Goal: Transaction & Acquisition: Purchase product/service

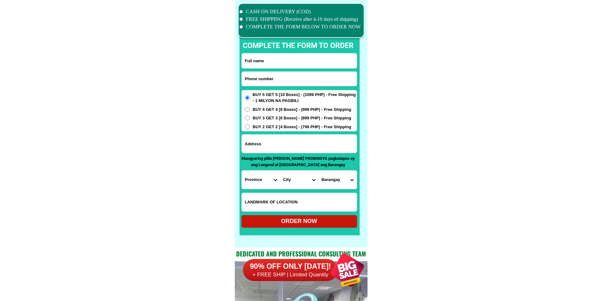
scroll to position [4916, 0]
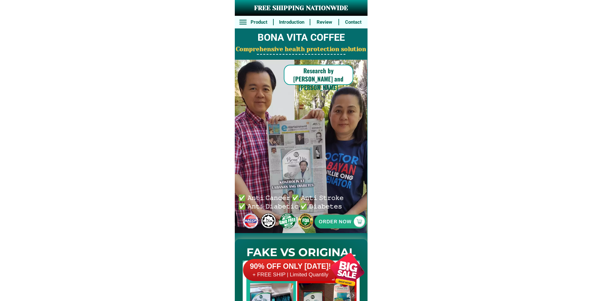
click at [353, 211] on div at bounding box center [341, 222] width 130 height 130
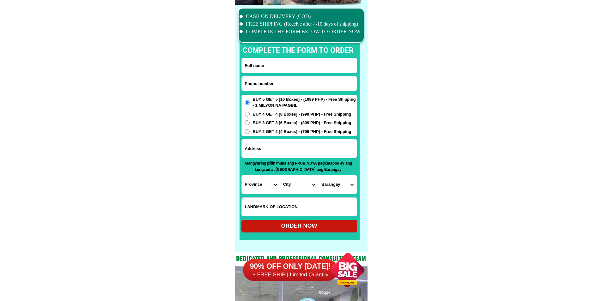
scroll to position [4916, 0]
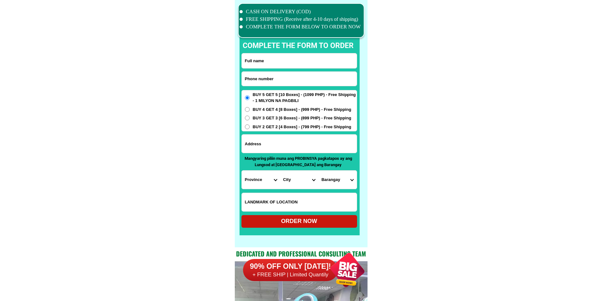
drag, startPoint x: 307, startPoint y: 81, endPoint x: 310, endPoint y: 72, distance: 9.0
click at [307, 81] on input "Input phone_number" at bounding box center [299, 79] width 115 height 14
paste input "09631503727"
type input "09631503727"
click at [320, 64] on input "Input full_name" at bounding box center [299, 60] width 115 height 15
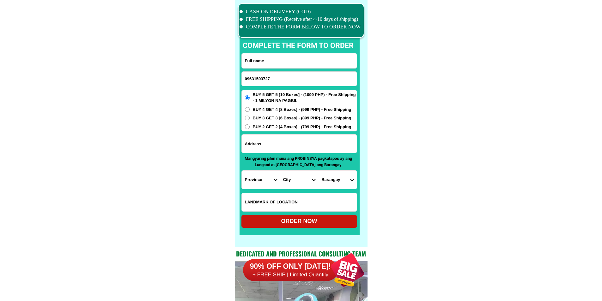
paste input "[PERSON_NAME]"
type input "[PERSON_NAME]"
click at [277, 143] on input "Input address" at bounding box center [299, 144] width 115 height 18
paste input "City Health office Bgyr. [GEOGRAPHIC_DATA]"
type input "City Health office Bgyr. [GEOGRAPHIC_DATA]"
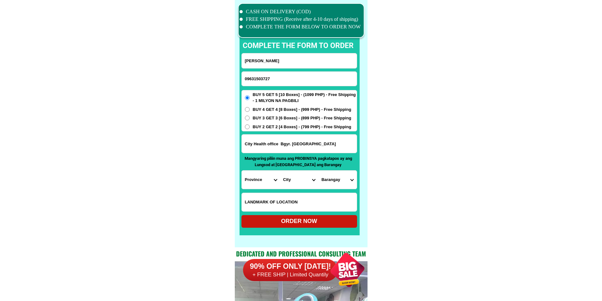
click at [261, 181] on select "Province [GEOGRAPHIC_DATA] [GEOGRAPHIC_DATA][PERSON_NAME][GEOGRAPHIC_DATA][GEOG…" at bounding box center [261, 180] width 38 height 18
select select "63_115"
click at [286, 178] on select "City" at bounding box center [299, 180] width 38 height 18
select select "63_1151309"
click at [268, 184] on select "Province [GEOGRAPHIC_DATA] [GEOGRAPHIC_DATA][PERSON_NAME][GEOGRAPHIC_DATA][GEOG…" at bounding box center [261, 180] width 38 height 18
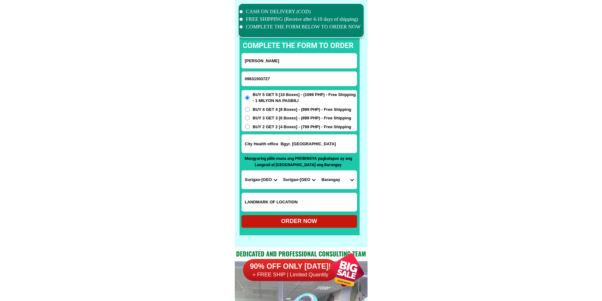
select select "63_829"
click at [242, 171] on select "Province [GEOGRAPHIC_DATA] [GEOGRAPHIC_DATA][PERSON_NAME][GEOGRAPHIC_DATA][GEOG…" at bounding box center [261, 180] width 38 height 18
click at [301, 182] on select "City Bacuag [GEOGRAPHIC_DATA] [GEOGRAPHIC_DATA][PERSON_NAME][GEOGRAPHIC_DATA][G…" at bounding box center [299, 180] width 38 height 18
select select "63_8291977"
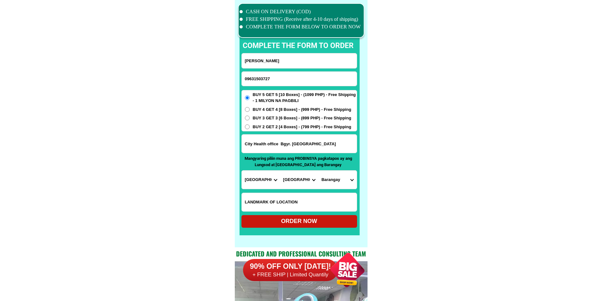
click at [330, 182] on select "[GEOGRAPHIC_DATA]-alang [PERSON_NAME] [GEOGRAPHIC_DATA][PERSON_NAME][GEOGRAPHIC…" at bounding box center [337, 180] width 38 height 18
select select "63_82919776733"
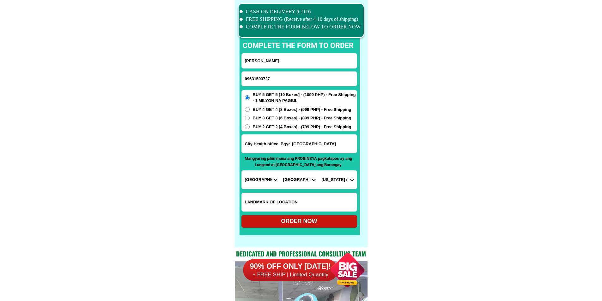
click at [297, 222] on div "ORDER NOW" at bounding box center [300, 221] width 116 height 9
radio input "true"
drag, startPoint x: 294, startPoint y: 72, endPoint x: 293, endPoint y: 76, distance: 4.0
click at [294, 72] on input "09631503727" at bounding box center [299, 79] width 115 height 14
paste input "09649154845"
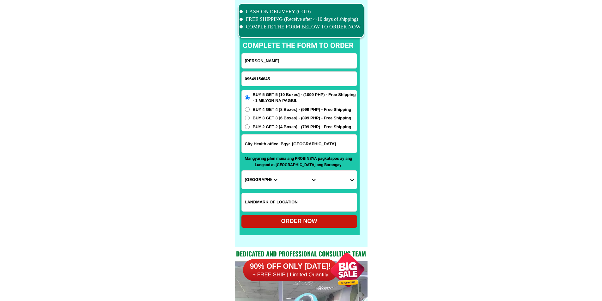
type input "09649154845"
click at [316, 64] on input "[PERSON_NAME]" at bounding box center [299, 60] width 115 height 15
paste input "[PERSON_NAME]. C..Diente"
type input "[PERSON_NAME]. C..Diente"
click at [303, 79] on input "09649154845" at bounding box center [299, 79] width 115 height 14
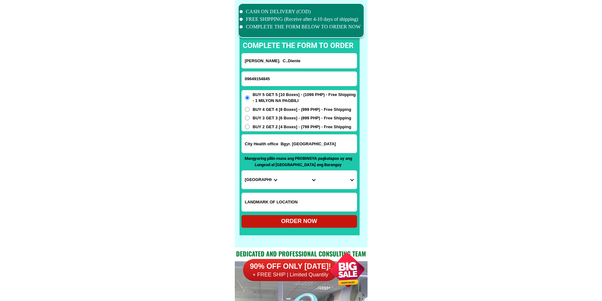
type input "09649154845"
click at [280, 126] on span "BUY 2 GET 2 [4 Boxes] - (799 PHP) - Free Shipping" at bounding box center [302, 127] width 99 height 6
click at [250, 126] on input "BUY 2 GET 2 [4 Boxes] - (799 PHP) - Free Shipping" at bounding box center [247, 127] width 5 height 5
radio input "true"
click at [276, 144] on input "City Health office Bgyr. [GEOGRAPHIC_DATA]" at bounding box center [299, 144] width 115 height 18
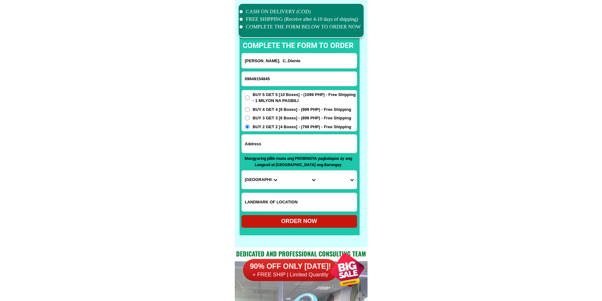
paste input "[STREET_ADDRESS][PERSON_NAME] 3. danghari. navotas. metro. [GEOGRAPHIC_DATA]"
type input "[STREET_ADDRESS][PERSON_NAME] 3. danghari. navotas. metro. [GEOGRAPHIC_DATA]"
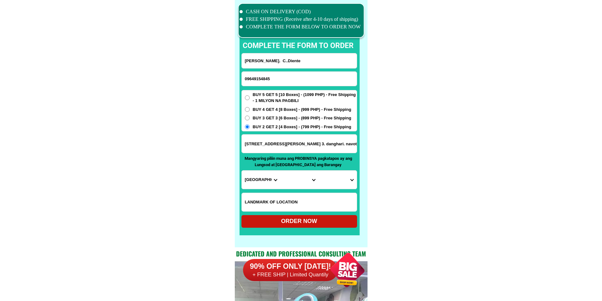
click at [255, 177] on select "Province [GEOGRAPHIC_DATA] [GEOGRAPHIC_DATA][PERSON_NAME][GEOGRAPHIC_DATA][GEOG…" at bounding box center [261, 180] width 38 height 18
click at [260, 185] on select "Province [GEOGRAPHIC_DATA] [GEOGRAPHIC_DATA][PERSON_NAME][GEOGRAPHIC_DATA][GEOG…" at bounding box center [261, 180] width 38 height 18
select select "63_219"
click at [302, 182] on select "City [GEOGRAPHIC_DATA] [GEOGRAPHIC_DATA] [GEOGRAPHIC_DATA] [GEOGRAPHIC_DATA]-ci…" at bounding box center [299, 180] width 38 height 18
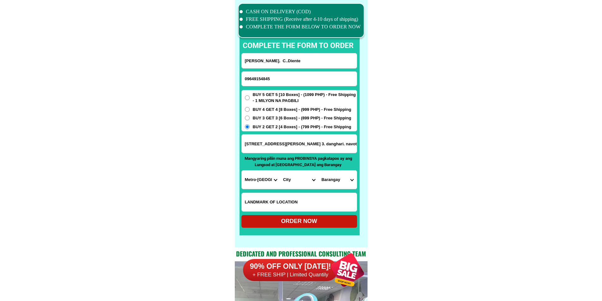
click at [304, 181] on select "City [GEOGRAPHIC_DATA] [GEOGRAPHIC_DATA] [GEOGRAPHIC_DATA] [GEOGRAPHIC_DATA]-ci…" at bounding box center [299, 180] width 38 height 18
select select "63_2199364"
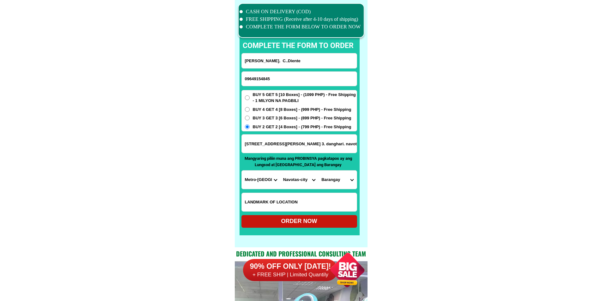
click at [346, 180] on select "Barangay Bagumbayan north Bagumbayan [GEOGRAPHIC_DATA] east Navotas west NBBS D…" at bounding box center [337, 180] width 38 height 18
select select "63_21993643307"
click at [307, 220] on div "ORDER NOW" at bounding box center [300, 221] width 116 height 9
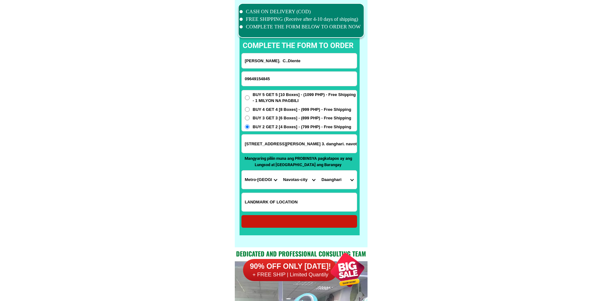
radio input "true"
click at [259, 75] on input "09649154845" at bounding box center [299, 79] width 115 height 14
paste input "09810669575"
type input "09810669575"
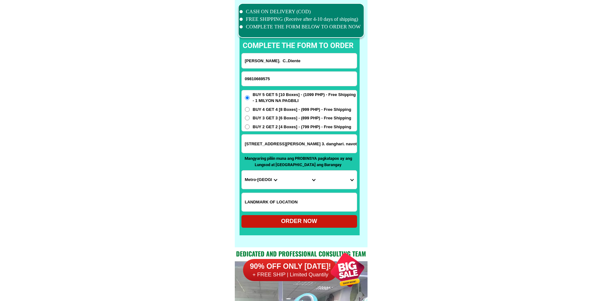
click at [303, 61] on input "[PERSON_NAME]. C..Diente" at bounding box center [299, 60] width 115 height 15
paste input "[PERSON_NAME]"
type input "[PERSON_NAME]"
click at [276, 146] on input "[STREET_ADDRESS][PERSON_NAME] 3. danghari. navotas. metro. [GEOGRAPHIC_DATA]" at bounding box center [299, 144] width 115 height 18
paste input "Poblacion [PERSON_NAME] masbate Near seawall"
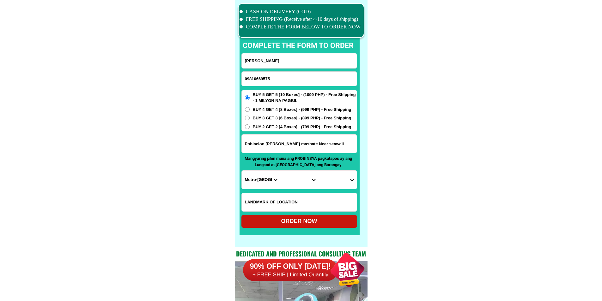
type input "Poblacion [PERSON_NAME] masbate Near seawall"
click at [256, 182] on select "Province [GEOGRAPHIC_DATA] [GEOGRAPHIC_DATA][PERSON_NAME][GEOGRAPHIC_DATA][GEOG…" at bounding box center [261, 180] width 38 height 18
select select "63_626"
click at [242, 171] on select "Province [GEOGRAPHIC_DATA] [GEOGRAPHIC_DATA][PERSON_NAME][GEOGRAPHIC_DATA][GEOG…" at bounding box center [261, 180] width 38 height 18
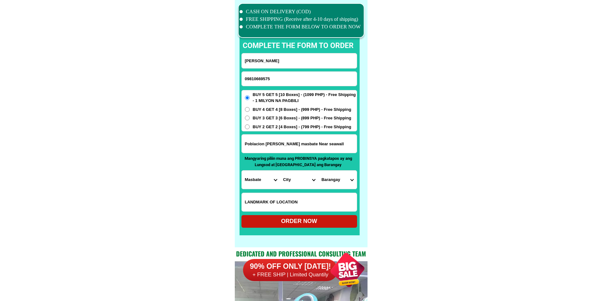
click at [300, 180] on select "City [PERSON_NAME] [PERSON_NAME] [PERSON_NAME][GEOGRAPHIC_DATA] [GEOGRAPHIC_DAT…" at bounding box center [299, 180] width 38 height 18
select select "63_626110"
click at [335, 181] on select "[GEOGRAPHIC_DATA] (lumocab) [PERSON_NAME] Calumpang [MEDICAL_DATA] Casamongan […" at bounding box center [337, 180] width 38 height 18
select select "63_6261105635"
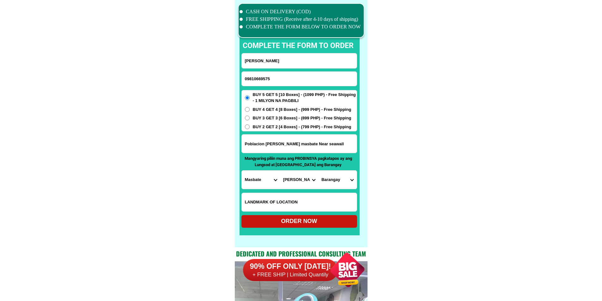
click at [318, 171] on select "[GEOGRAPHIC_DATA] (lumocab) [PERSON_NAME] Calumpang [MEDICAL_DATA] Casamongan […" at bounding box center [337, 180] width 38 height 18
click at [308, 218] on div "ORDER NOW" at bounding box center [300, 221] width 116 height 9
radio input "true"
click at [293, 85] on input "Input phone_number" at bounding box center [299, 79] width 115 height 14
paste input "09989875375"
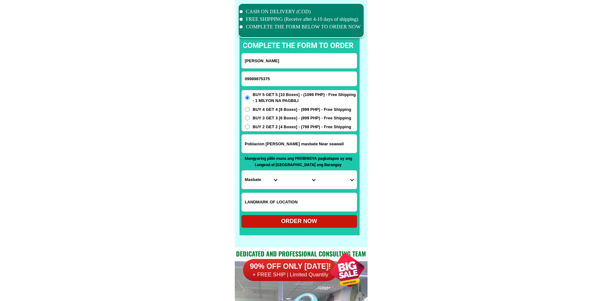
type input "09989875375"
click at [310, 56] on input "Input full_name" at bounding box center [299, 60] width 115 height 15
paste input "[PERSON_NAME]"
type input "[PERSON_NAME]"
click at [280, 144] on input "Input address" at bounding box center [299, 144] width 115 height 18
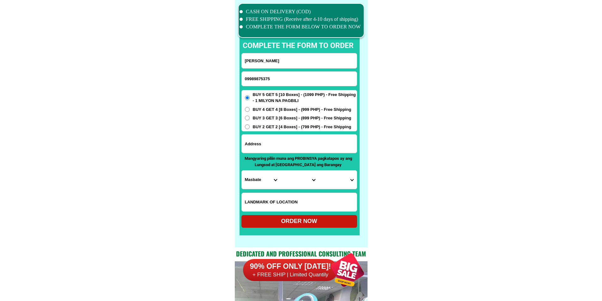
paste input "[STREET_ADDRESS] Or Osmeña Park"
type input "[STREET_ADDRESS] Or Osmeña Park"
click at [276, 119] on span "BUY 3 GET 3 [6 Boxes] - (899 PHP) - Free Shipping" at bounding box center [302, 118] width 99 height 6
click at [250, 119] on input "BUY 3 GET 3 [6 Boxes] - (899 PHP) - Free Shipping" at bounding box center [247, 118] width 5 height 5
radio input "true"
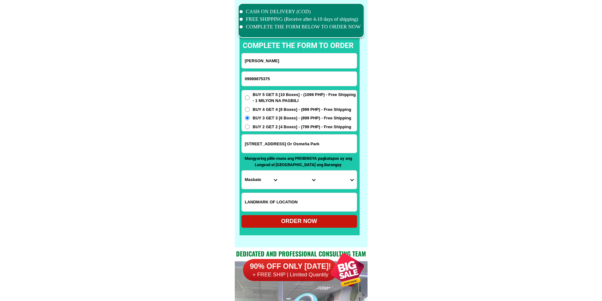
click at [263, 181] on select "Province [GEOGRAPHIC_DATA] [GEOGRAPHIC_DATA][PERSON_NAME][GEOGRAPHIC_DATA][GEOG…" at bounding box center [261, 180] width 38 height 18
select select "63_411"
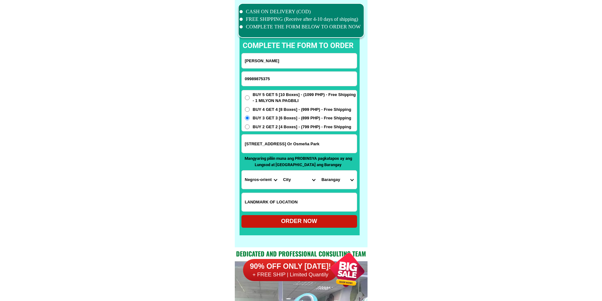
click at [287, 182] on select "City [PERSON_NAME]-city [GEOGRAPHIC_DATA]-city [GEOGRAPHIC_DATA] [GEOGRAPHIC_DA…" at bounding box center [299, 180] width 38 height 18
select select "63_4113690"
click at [334, 180] on select "[GEOGRAPHIC_DATA][PERSON_NAME][PERSON_NAME] [GEOGRAPHIC_DATA] i (barangay 1) [G…" at bounding box center [337, 180] width 38 height 18
select select "63_411369014242"
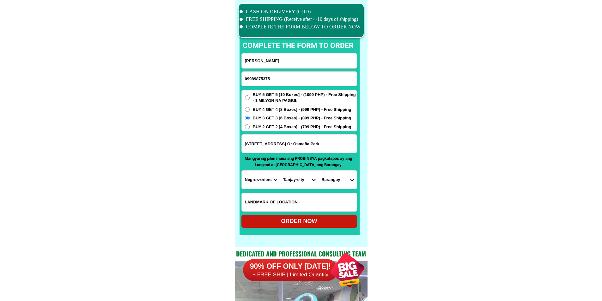
click at [318, 171] on select "[GEOGRAPHIC_DATA][PERSON_NAME][PERSON_NAME] [GEOGRAPHIC_DATA] i (barangay 1) [G…" at bounding box center [337, 180] width 38 height 18
click at [320, 224] on div "ORDER NOW" at bounding box center [300, 221] width 116 height 9
radio input "true"
drag, startPoint x: 292, startPoint y: 80, endPoint x: 294, endPoint y: 77, distance: 3.7
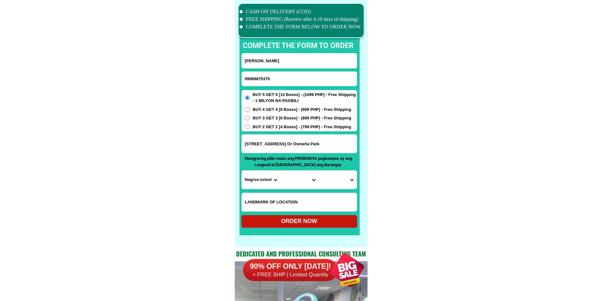
click at [292, 80] on input "09989875375" at bounding box center [299, 79] width 115 height 14
paste input "09189268258"
type input "09189268258"
click at [301, 57] on input "[PERSON_NAME]" at bounding box center [299, 60] width 115 height 15
paste input "[PERSON_NAME]"
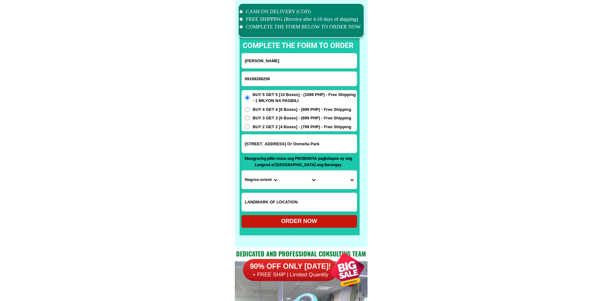
type input "[PERSON_NAME]"
click at [300, 130] on div "BUY 5 GET 5 [10 Boxes] - (1099 PHP) - Free Shipping - 1 MILYON NA PAGBILI BUY 4…" at bounding box center [300, 111] width 116 height 42
click at [298, 145] on input "[STREET_ADDRESS] Or Osmeña Park" at bounding box center [299, 144] width 115 height 18
click at [299, 130] on div "BUY 5 GET 5 [10 Boxes] - (1099 PHP) - Free Shipping - 1 MILYON NA PAGBILI BUY 4…" at bounding box center [300, 111] width 116 height 42
click at [296, 126] on span "BUY 2 GET 2 [4 Boxes] - (799 PHP) - Free Shipping" at bounding box center [302, 127] width 99 height 6
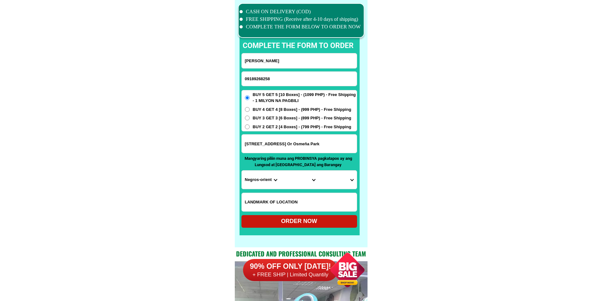
click at [250, 126] on input "BUY 2 GET 2 [4 Boxes] - (799 PHP) - Free Shipping" at bounding box center [247, 127] width 5 height 5
radio input "true"
click at [290, 143] on input "Input address" at bounding box center [299, 144] width 115 height 18
paste input "1589 [PERSON_NAME][GEOGRAPHIC_DATA] [GEOGRAPHIC_DATA][PERSON_NAME] [GEOGRAPHIC_…"
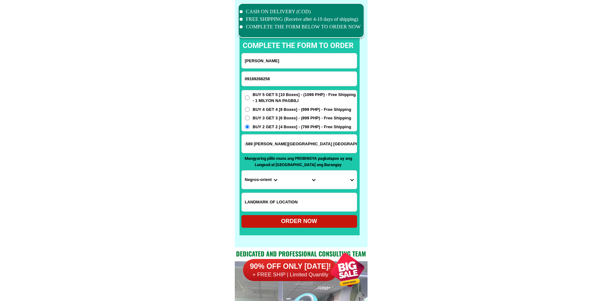
type input "1589 [PERSON_NAME][GEOGRAPHIC_DATA] [GEOGRAPHIC_DATA][PERSON_NAME] [GEOGRAPHIC_…"
click at [248, 186] on select "Province [GEOGRAPHIC_DATA] [GEOGRAPHIC_DATA][PERSON_NAME][GEOGRAPHIC_DATA][GEOG…" at bounding box center [261, 180] width 38 height 18
select select "63_219"
click at [288, 180] on select "City" at bounding box center [299, 180] width 38 height 18
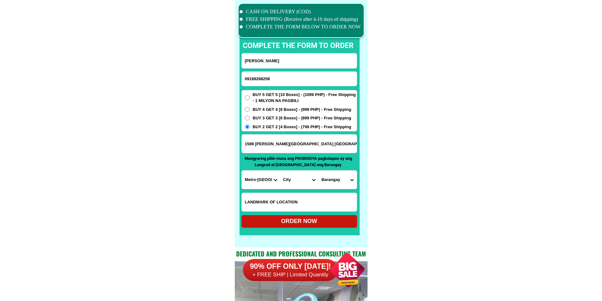
select select "63_2197133"
click at [280, 171] on select "City [GEOGRAPHIC_DATA] [GEOGRAPHIC_DATA] [GEOGRAPHIC_DATA] [GEOGRAPHIC_DATA]-ci…" at bounding box center [299, 180] width 38 height 18
click at [336, 180] on select "Barangay [GEOGRAPHIC_DATA]~air [PERSON_NAME] Cembo Comembo Dasmarinas [GEOGRAPH…" at bounding box center [337, 180] width 38 height 18
select select "63_21971335820"
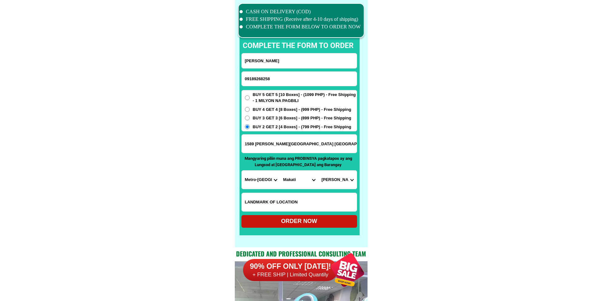
click at [335, 219] on div "ORDER NOW" at bounding box center [300, 221] width 116 height 9
type input "1589 [PERSON_NAME][GEOGRAPHIC_DATA] [GEOGRAPHIC_DATA][PERSON_NAME] [GEOGRAPHIC_…"
radio input "true"
